Goal: Task Accomplishment & Management: Use online tool/utility

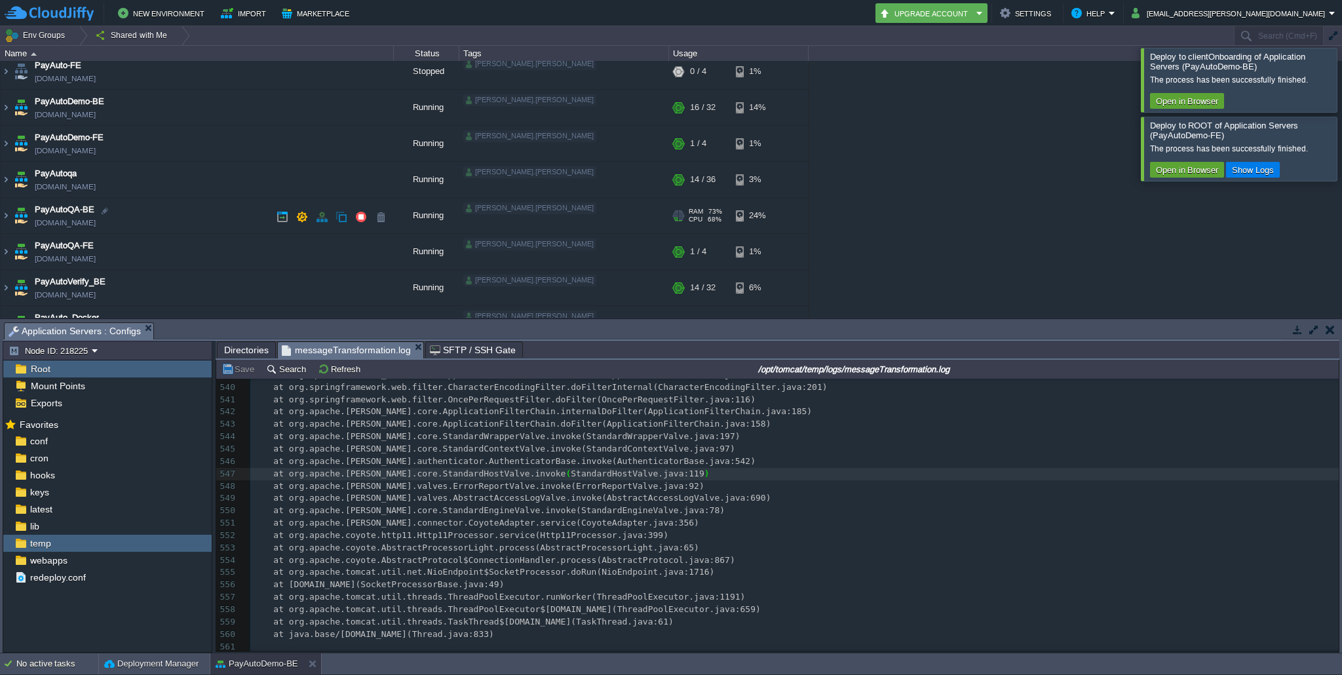
scroll to position [98, 0]
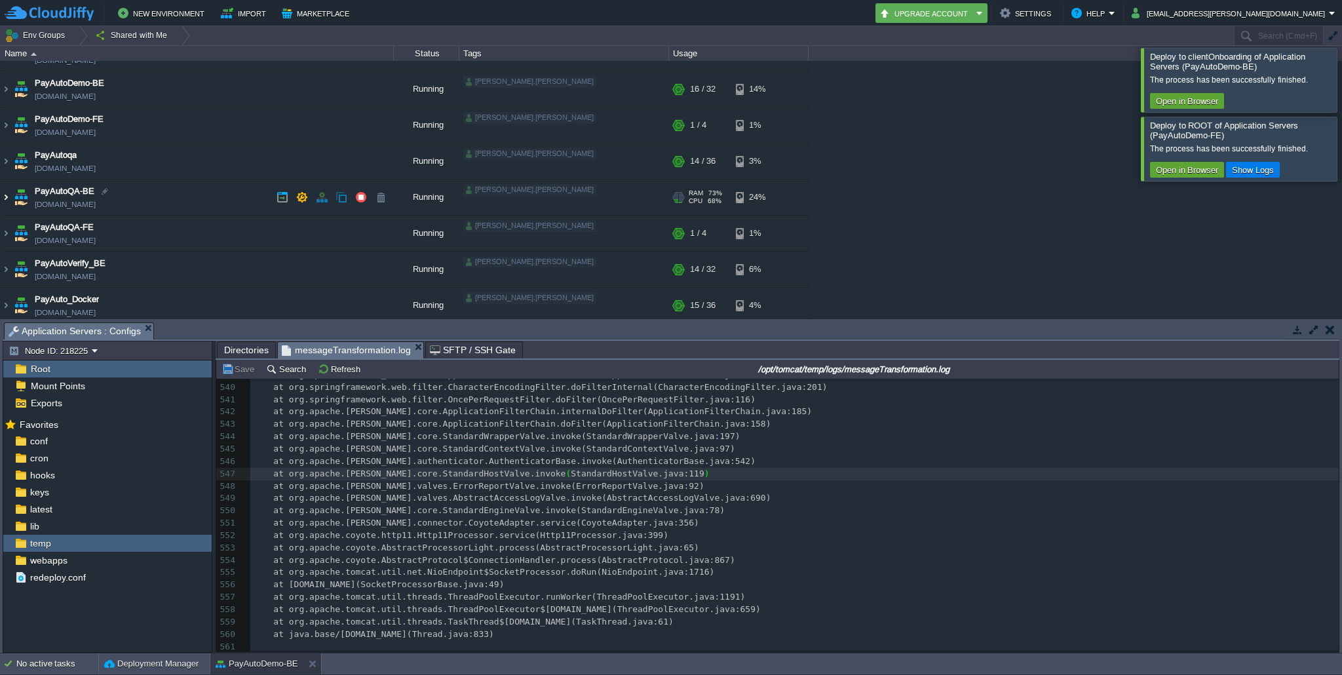
click at [5, 200] on img at bounding box center [6, 197] width 10 height 35
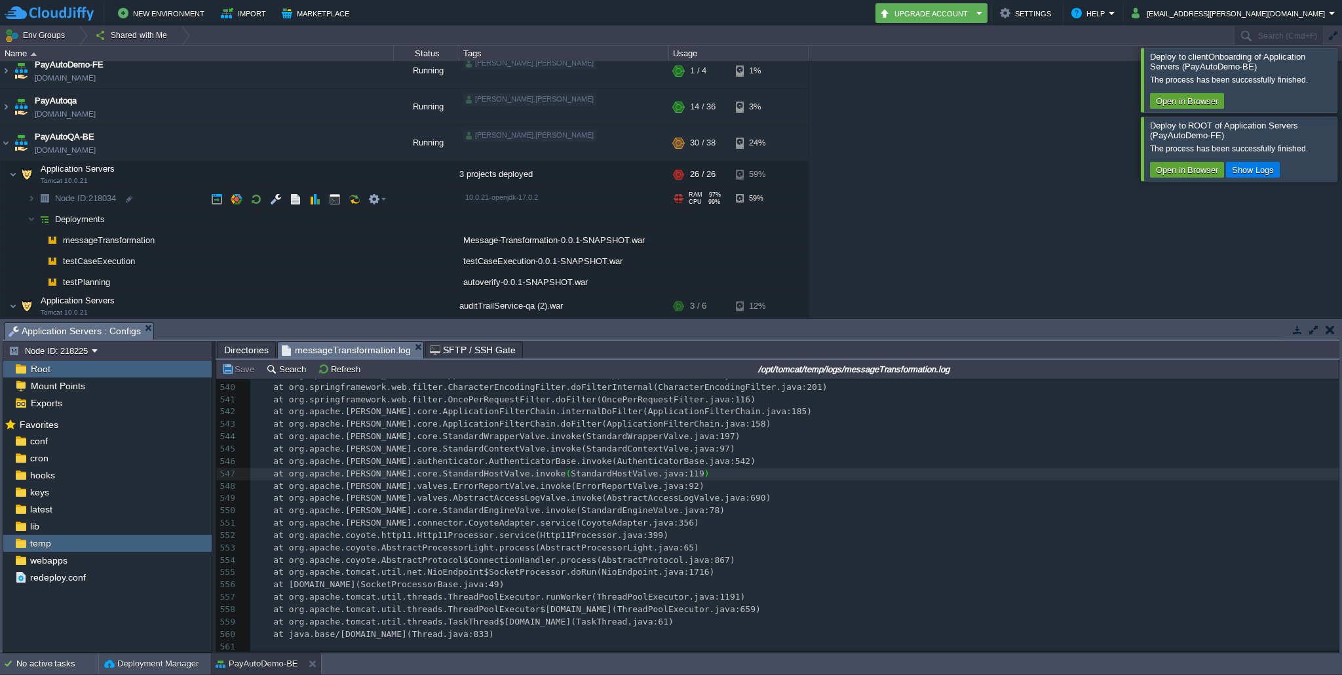
scroll to position [153, 0]
click at [358, 143] on button "button" at bounding box center [361, 142] width 12 height 12
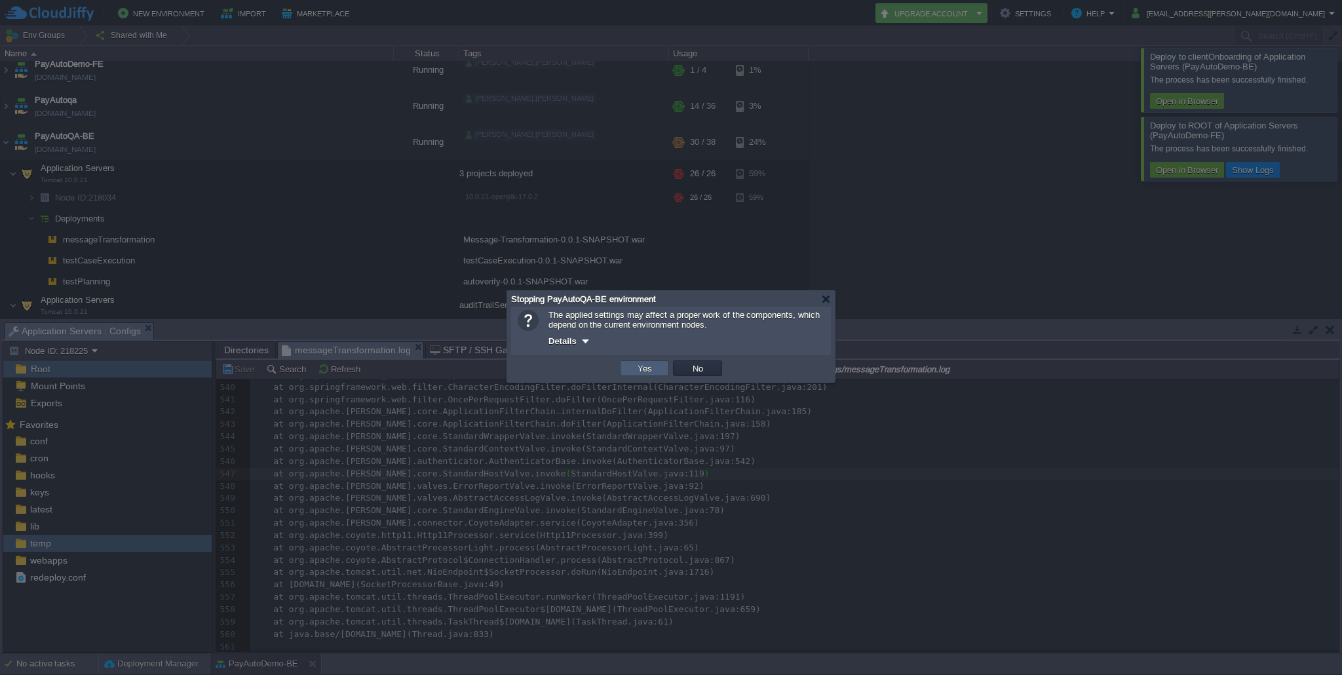
click at [654, 366] on button "Yes" at bounding box center [645, 368] width 22 height 12
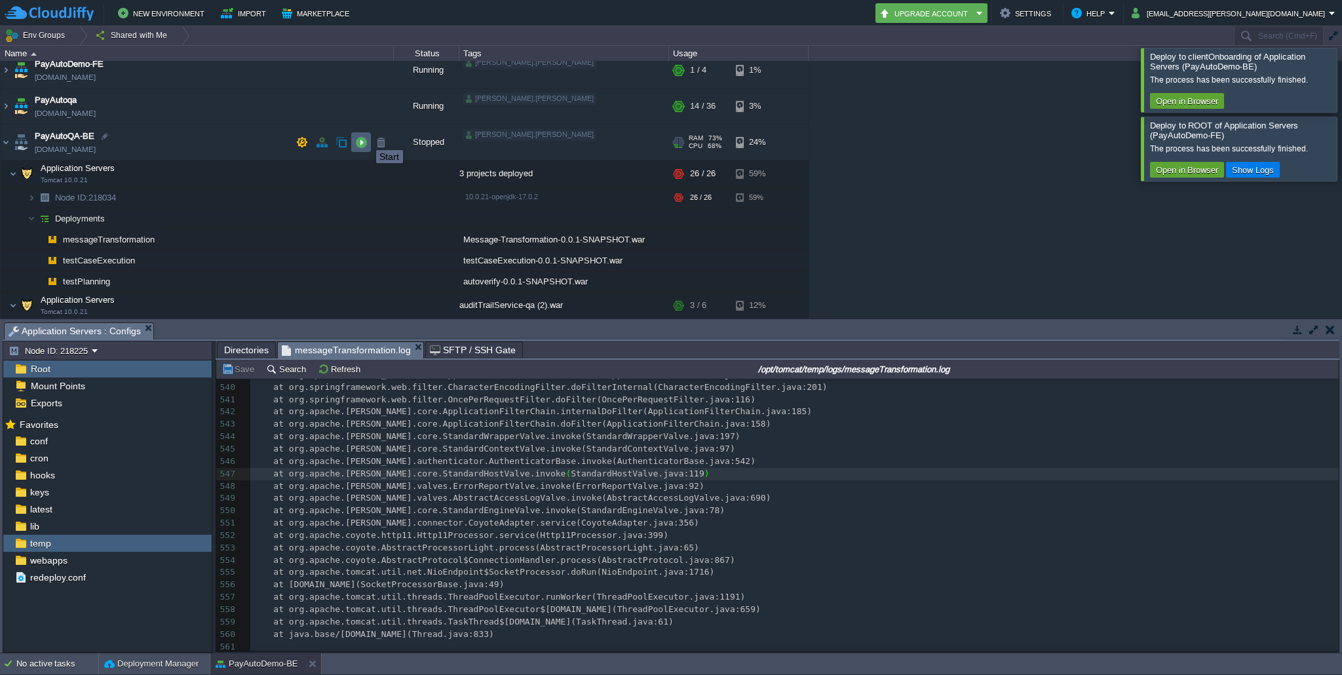
click at [360, 141] on button "button" at bounding box center [361, 142] width 12 height 12
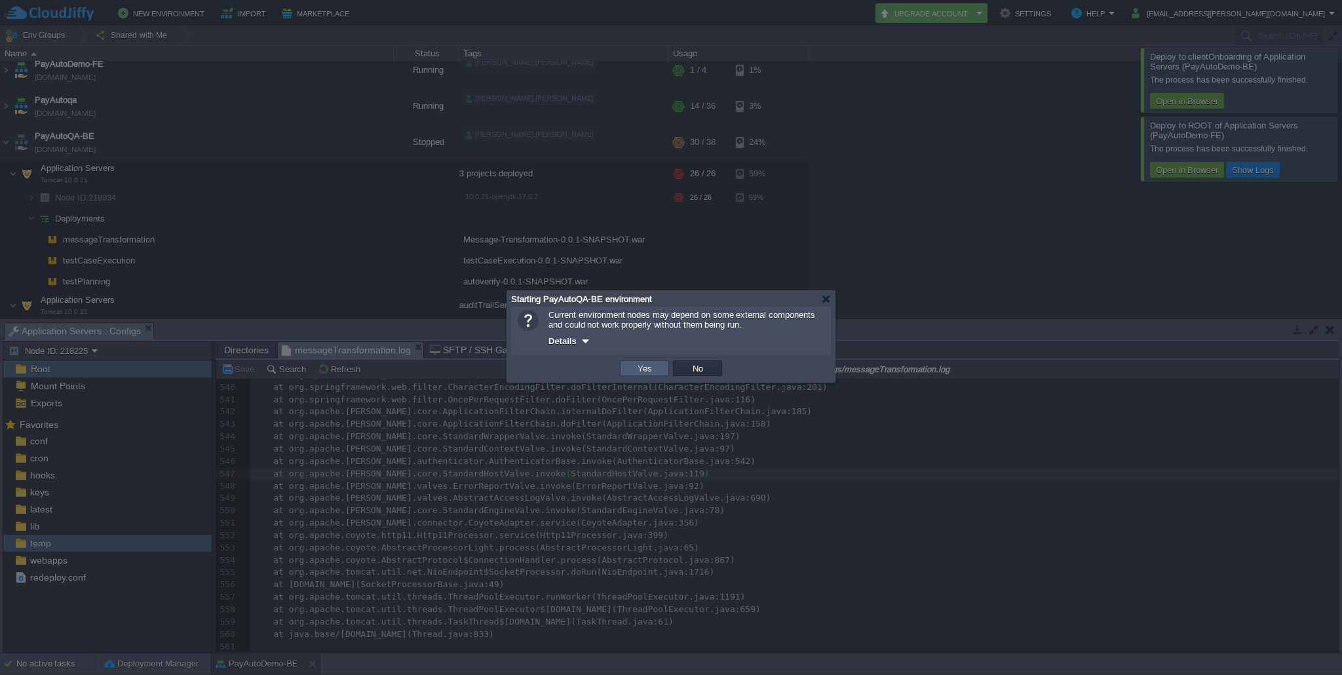
click at [649, 368] on button "Yes" at bounding box center [645, 368] width 22 height 12
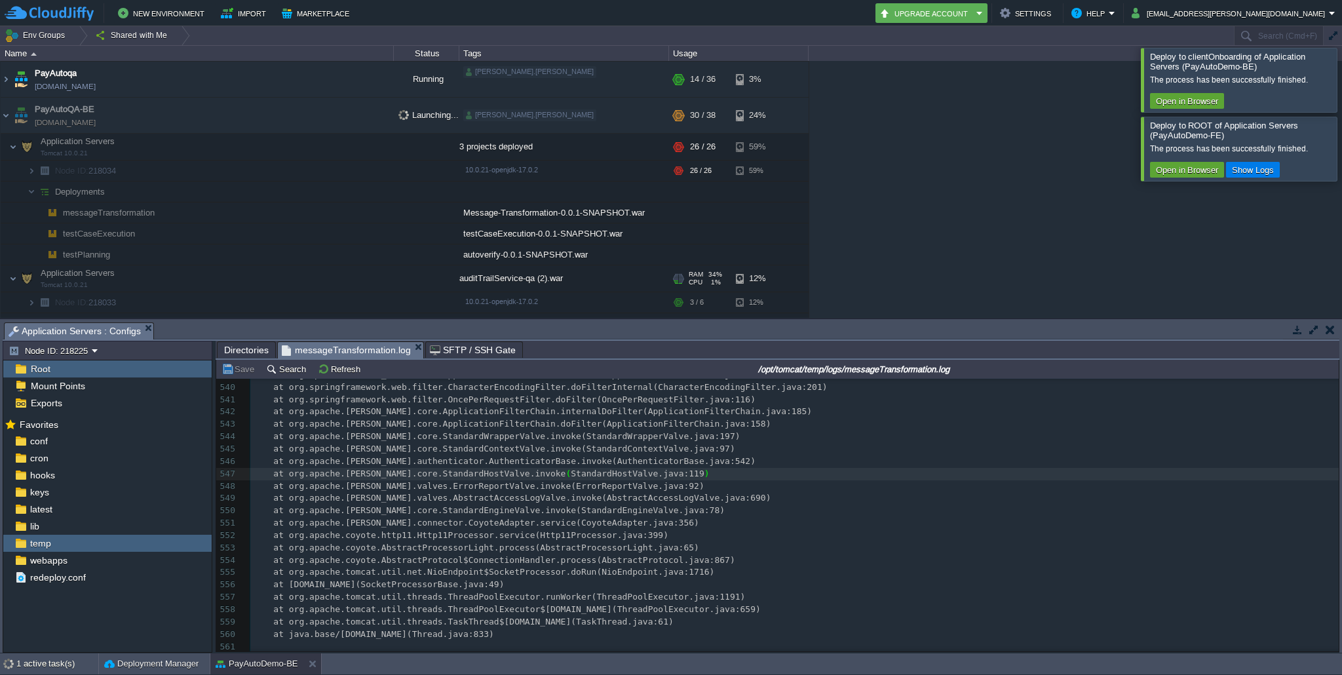
scroll to position [182, 0]
click at [1341, 149] on div at bounding box center [1358, 149] width 0 height 64
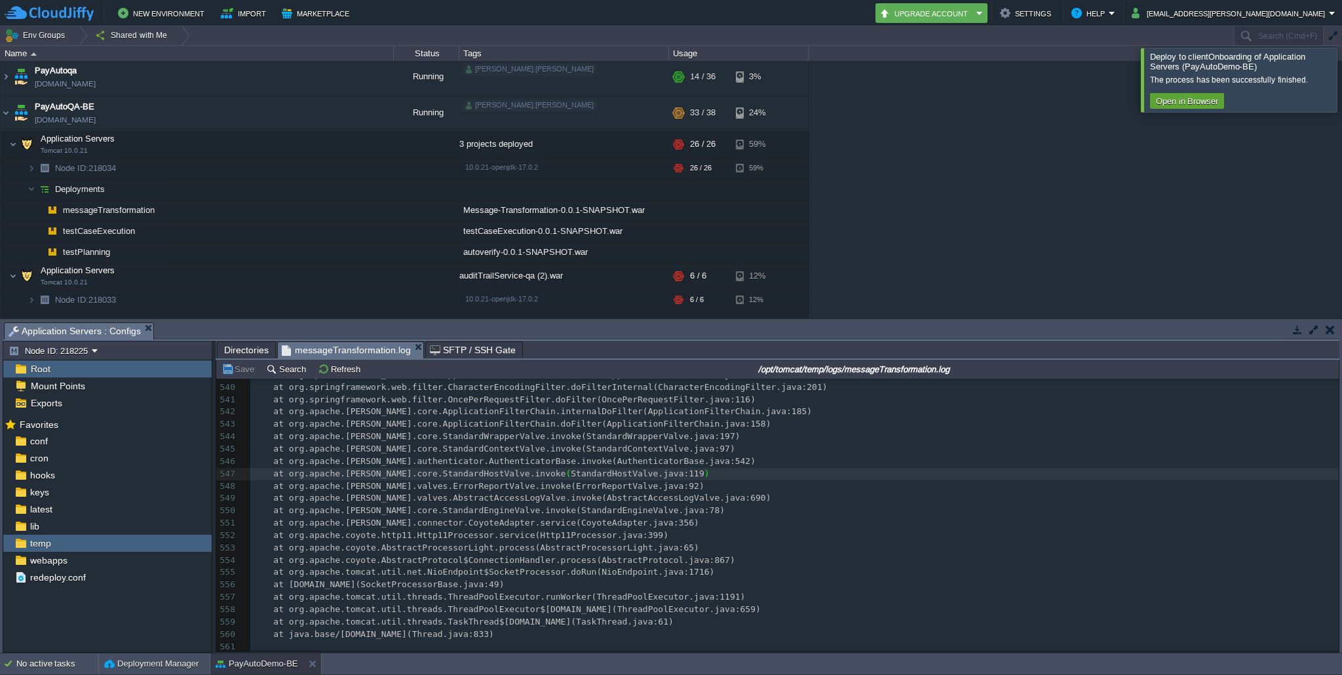
click at [1341, 75] on div at bounding box center [1358, 80] width 0 height 64
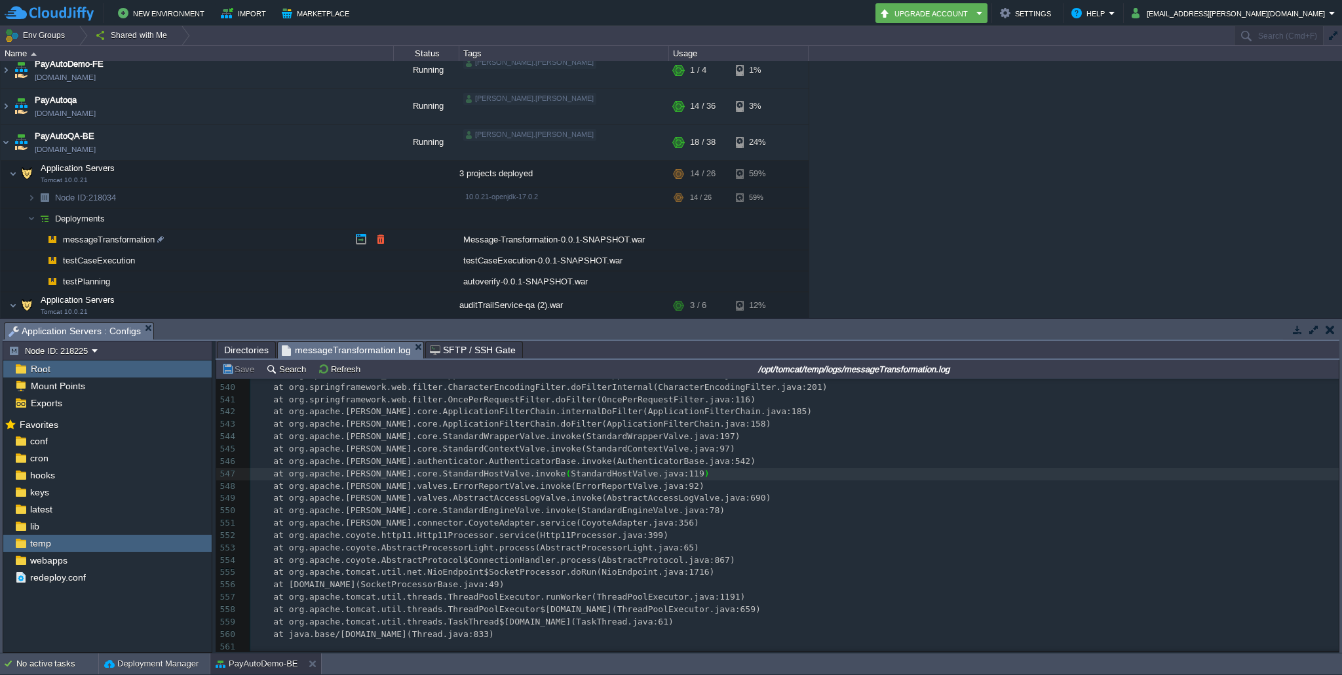
scroll to position [151, 0]
click at [5, 139] on img at bounding box center [6, 143] width 10 height 35
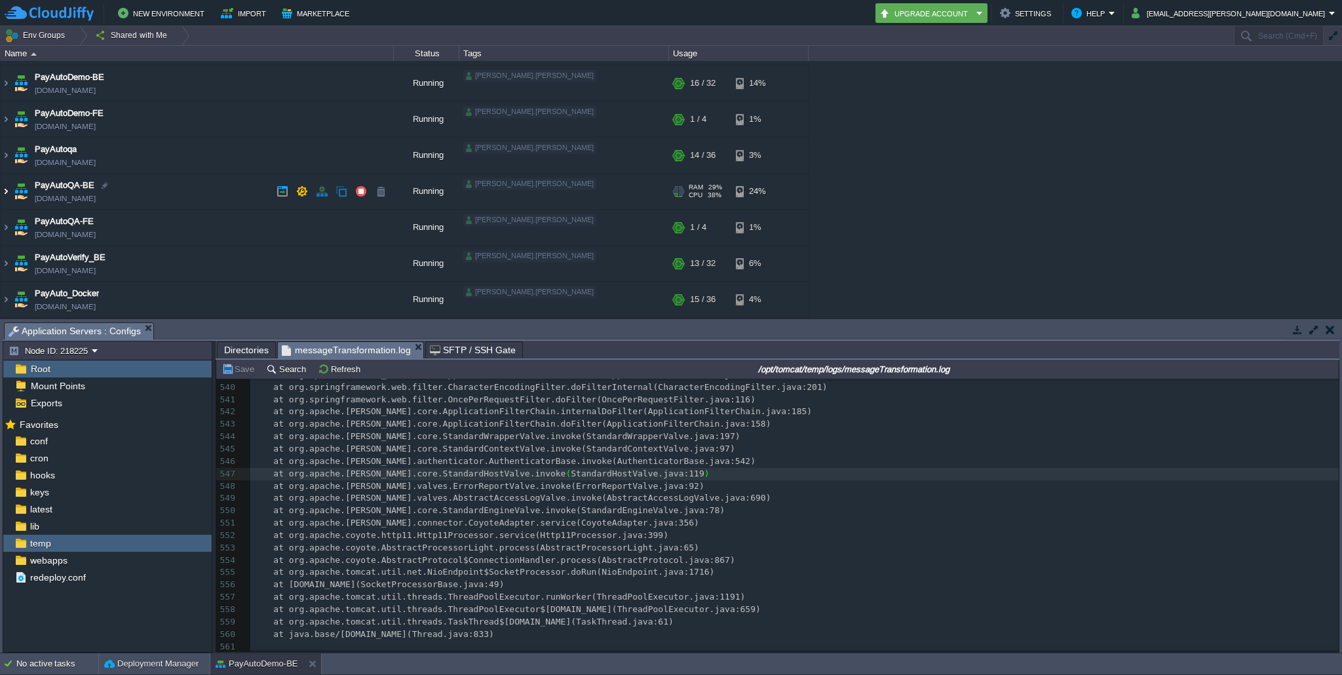
click at [5, 191] on img at bounding box center [6, 191] width 10 height 35
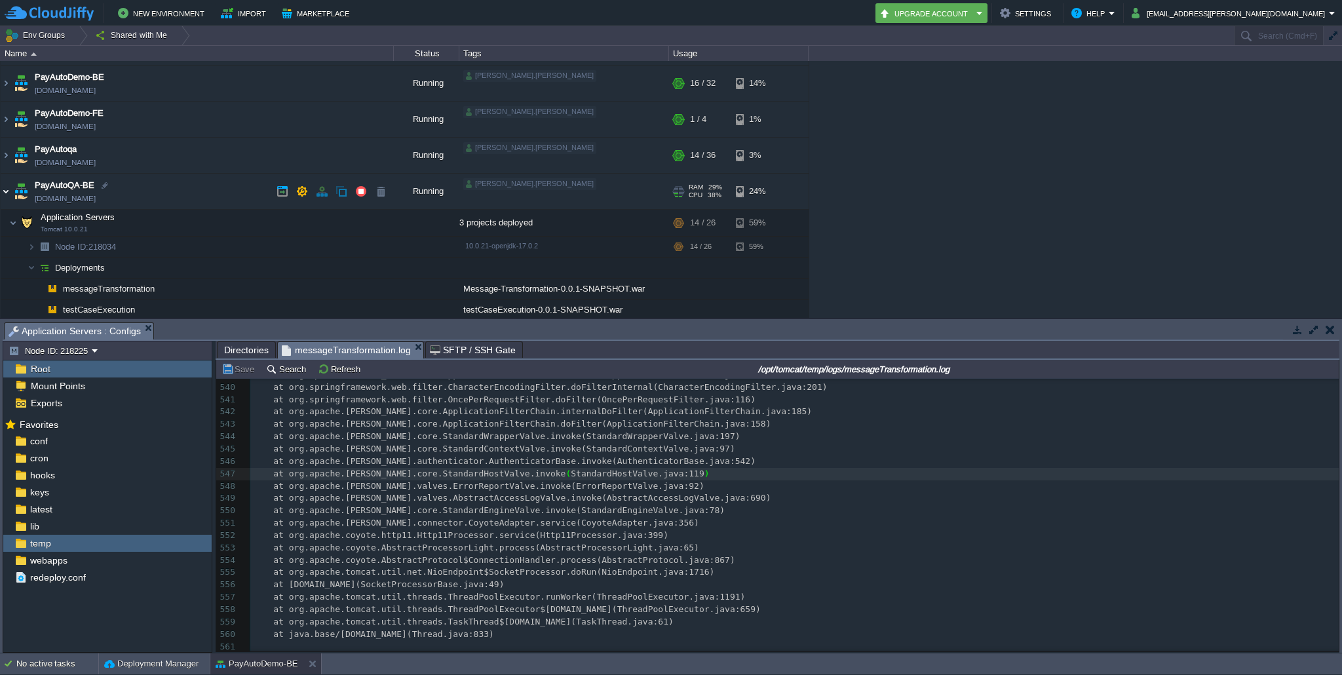
click at [5, 191] on img at bounding box center [6, 191] width 10 height 35
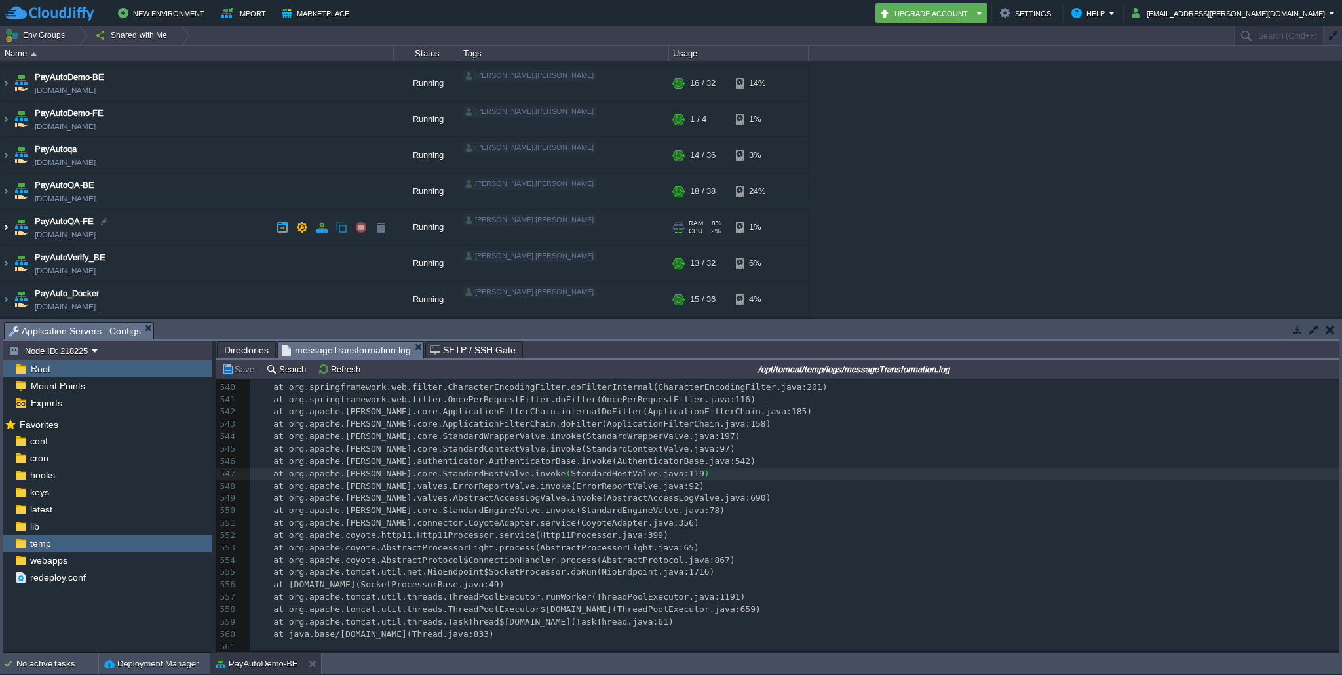
click at [5, 220] on img at bounding box center [6, 227] width 10 height 35
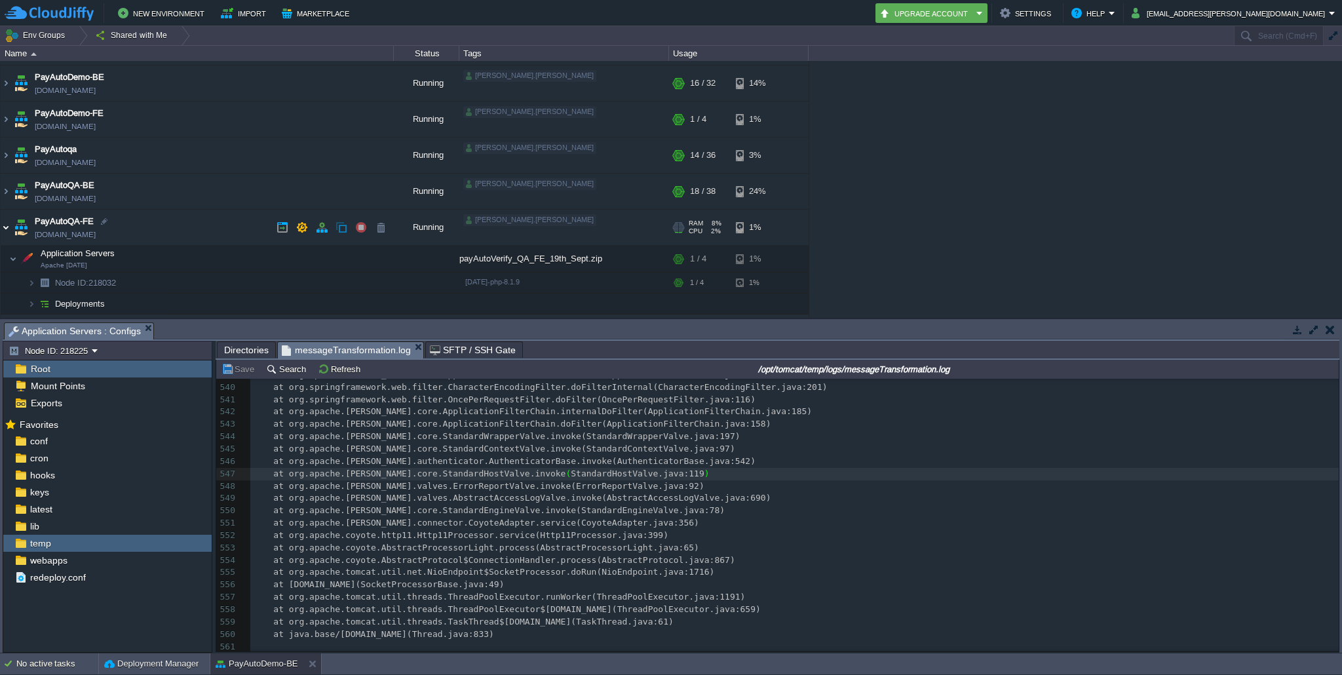
click at [5, 220] on img at bounding box center [6, 227] width 10 height 35
